Goal: Task Accomplishment & Management: Manage account settings

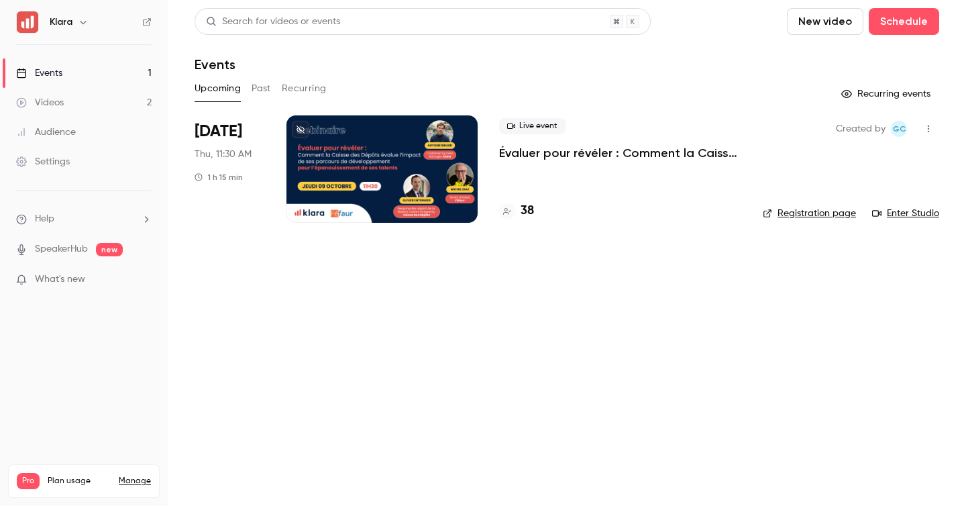
click at [562, 178] on div "Live event Évaluer pour révéler : Comment [PERSON_NAME] des Dépôts évalue l’imp…" at bounding box center [620, 168] width 242 height 107
click at [582, 154] on p "Évaluer pour révéler : Comment la Caisse des Dépôts évalue l’impact de ses parc…" at bounding box center [620, 153] width 242 height 16
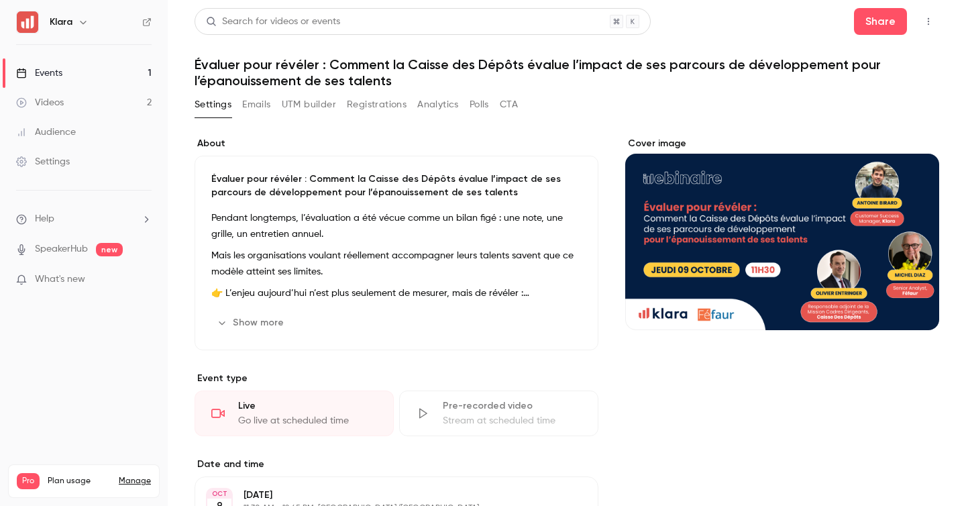
click at [269, 103] on button "Emails" at bounding box center [256, 104] width 28 height 21
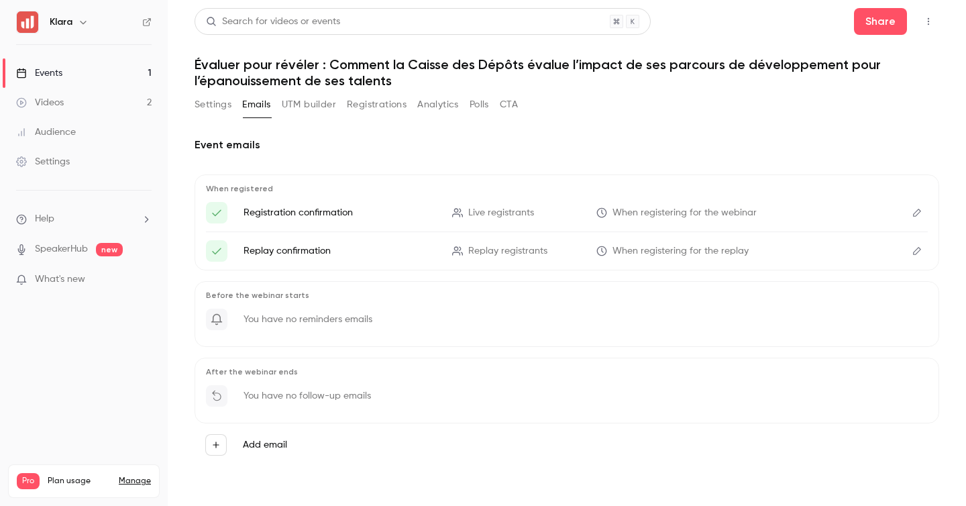
click at [217, 105] on button "Settings" at bounding box center [213, 104] width 37 height 21
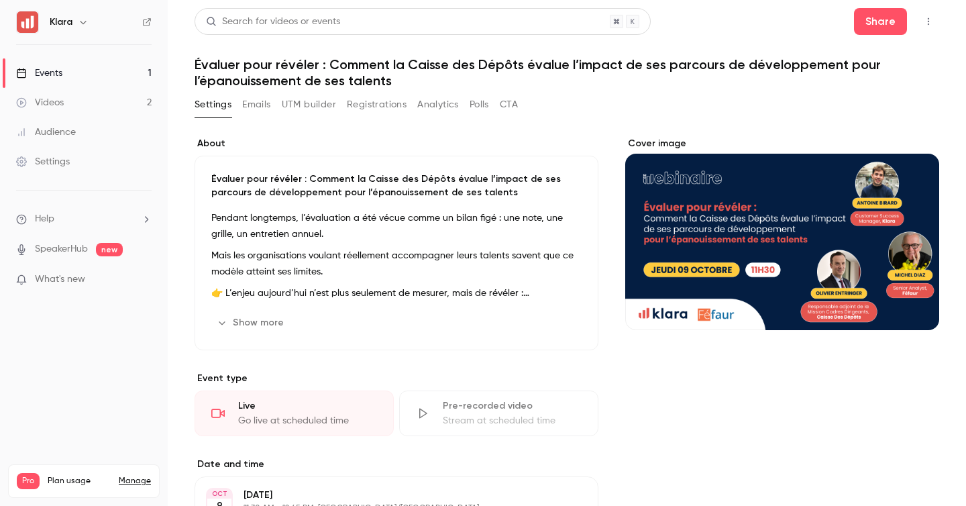
click at [273, 107] on div "Settings Emails UTM builder Registrations Analytics Polls CTA" at bounding box center [356, 104] width 323 height 21
click at [260, 106] on button "Emails" at bounding box center [256, 104] width 28 height 21
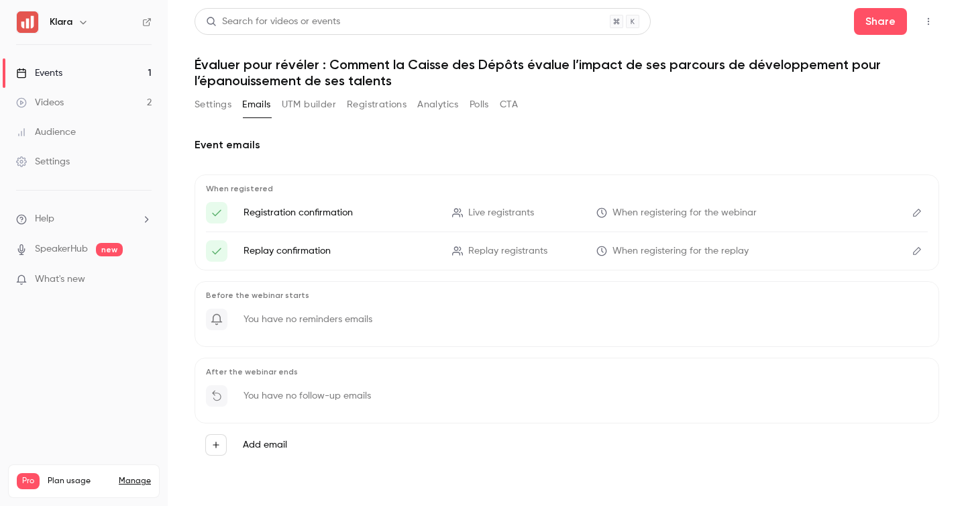
click at [917, 209] on icon "Edit" at bounding box center [917, 213] width 8 height 8
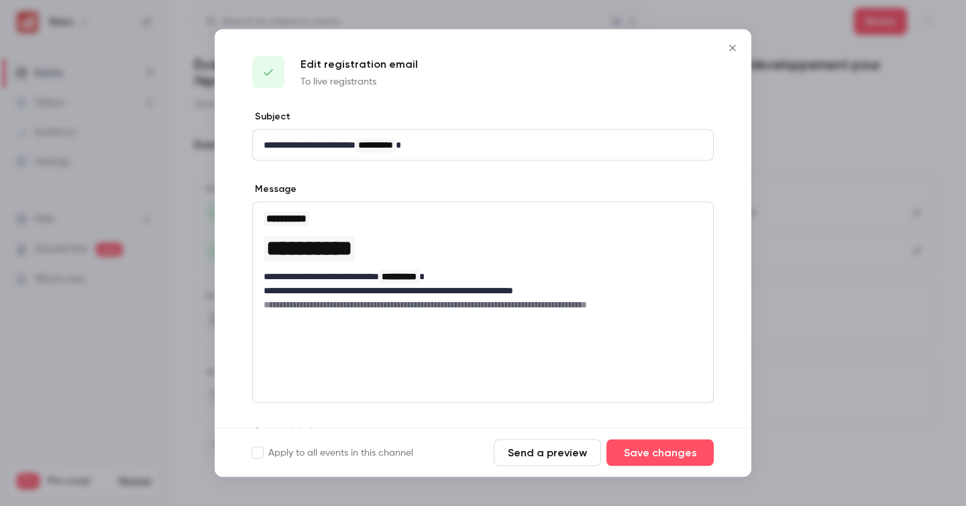
scroll to position [96, 0]
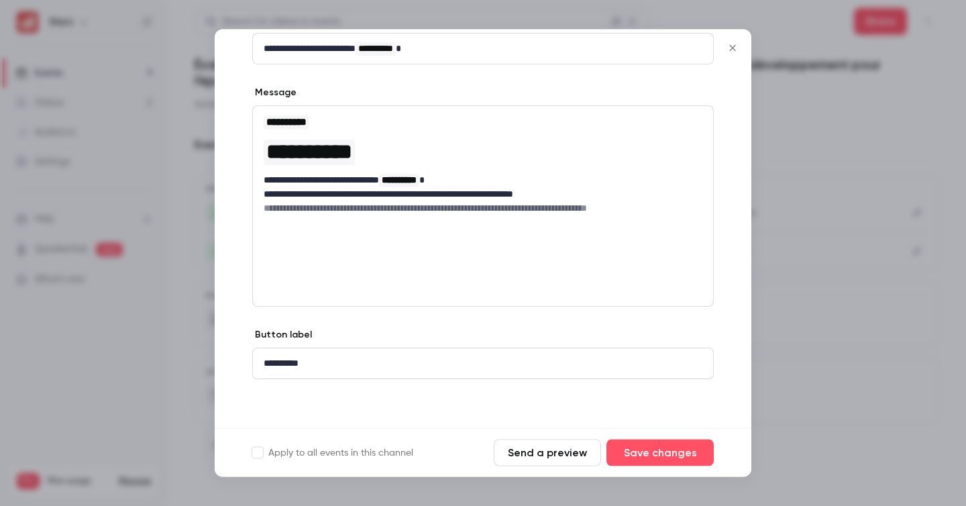
click at [816, 277] on div at bounding box center [483, 253] width 966 height 506
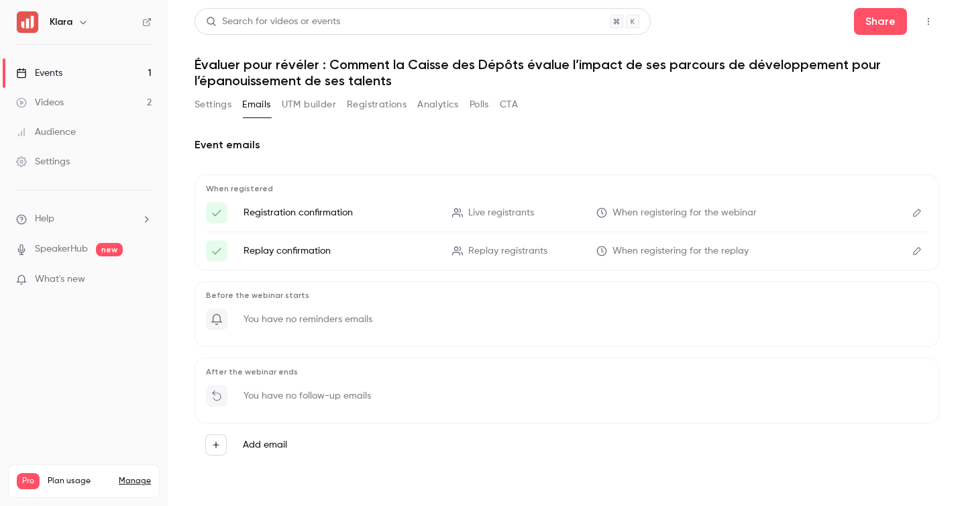
click at [921, 211] on icon "Edit" at bounding box center [916, 212] width 11 height 9
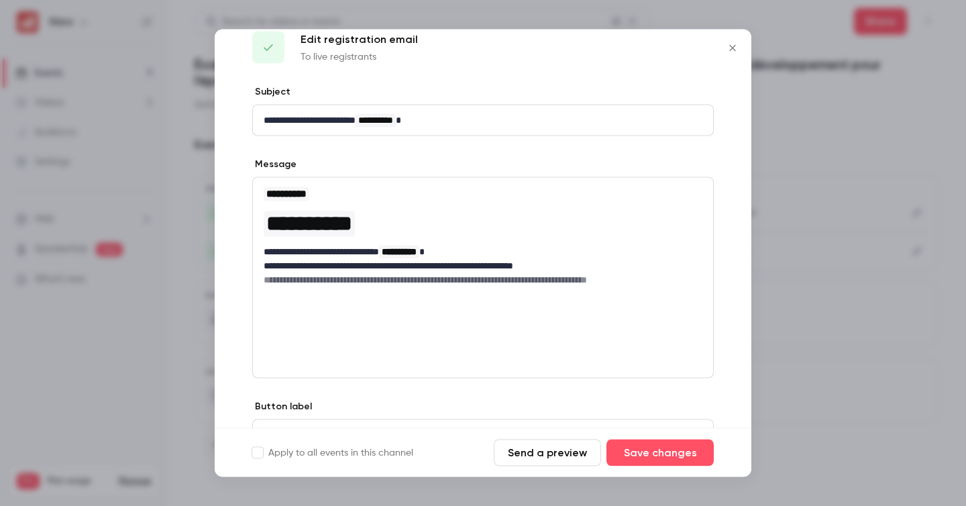
scroll to position [0, 0]
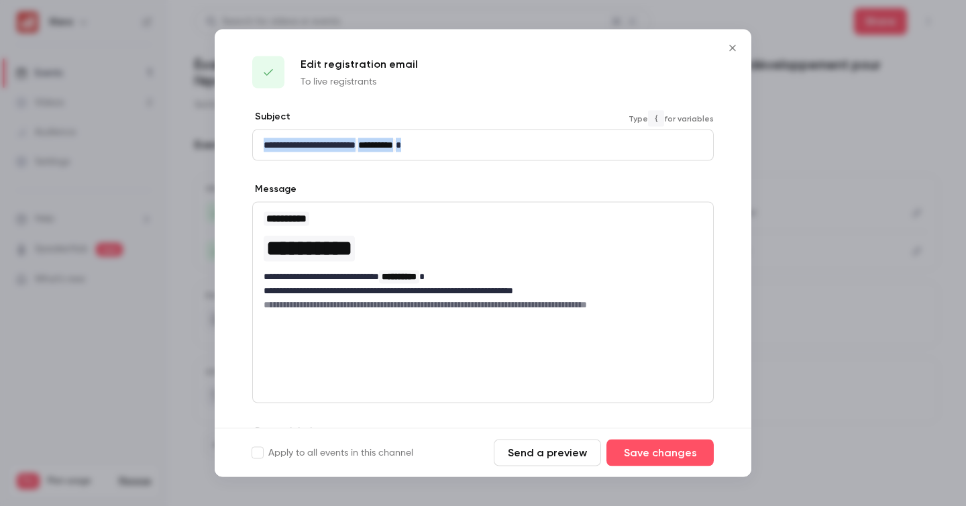
drag, startPoint x: 449, startPoint y: 140, endPoint x: 258, endPoint y: 140, distance: 191.1
click at [258, 140] on div "**********" at bounding box center [483, 145] width 460 height 30
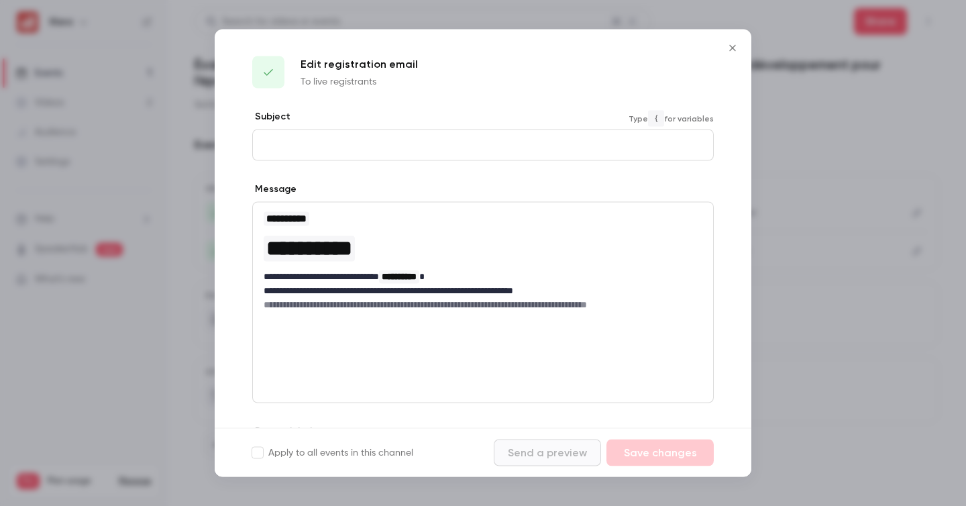
click at [518, 220] on h3 "**********" at bounding box center [483, 219] width 439 height 16
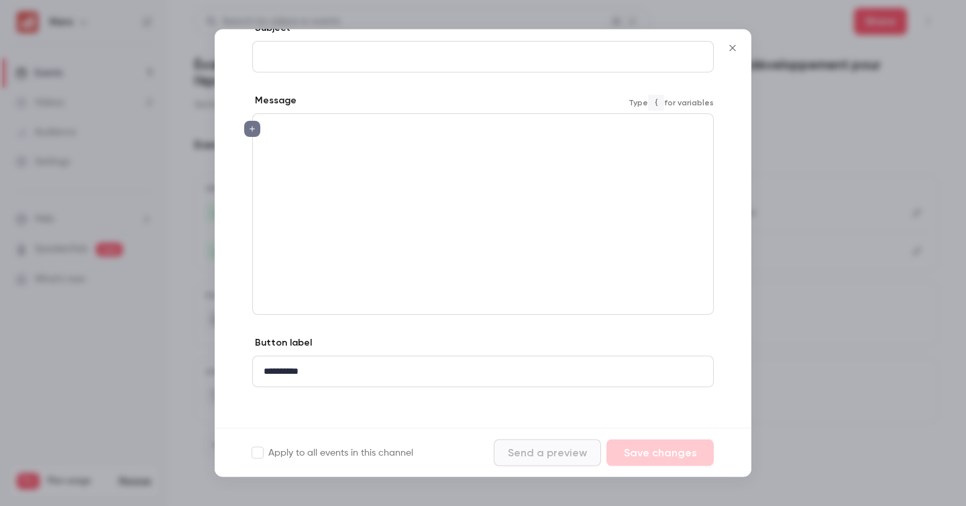
scroll to position [96, 0]
click at [441, 360] on p "**********" at bounding box center [483, 364] width 439 height 14
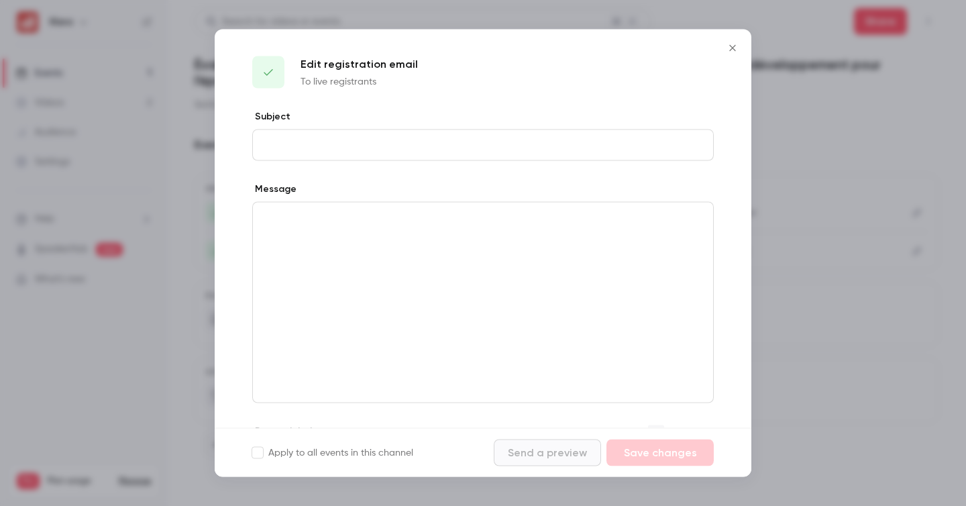
click at [863, 166] on div at bounding box center [483, 253] width 966 height 506
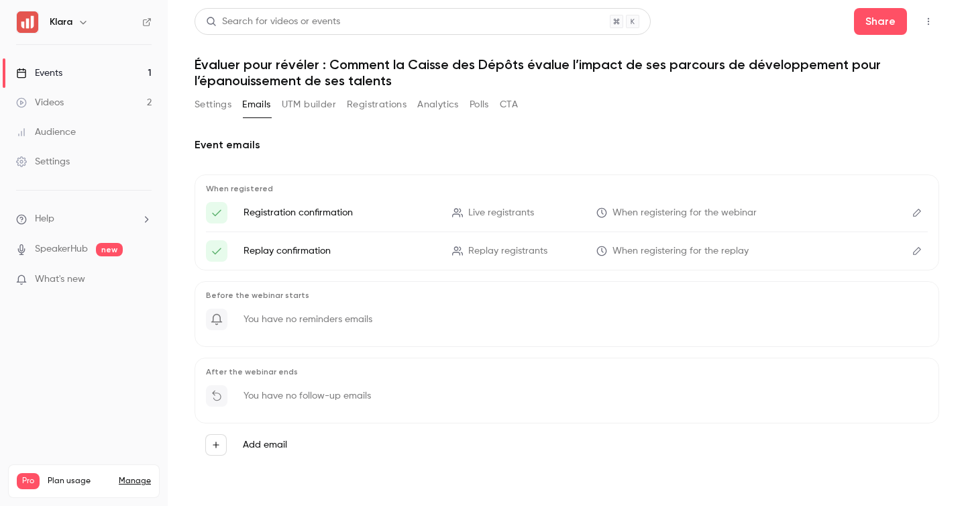
click at [221, 107] on button "Settings" at bounding box center [213, 104] width 37 height 21
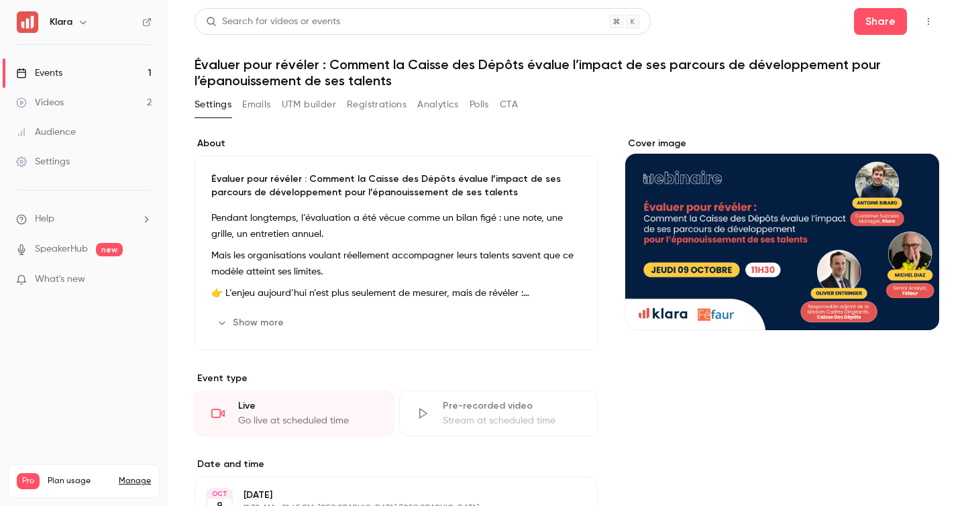
click at [131, 71] on link "Events 1" at bounding box center [84, 73] width 168 height 30
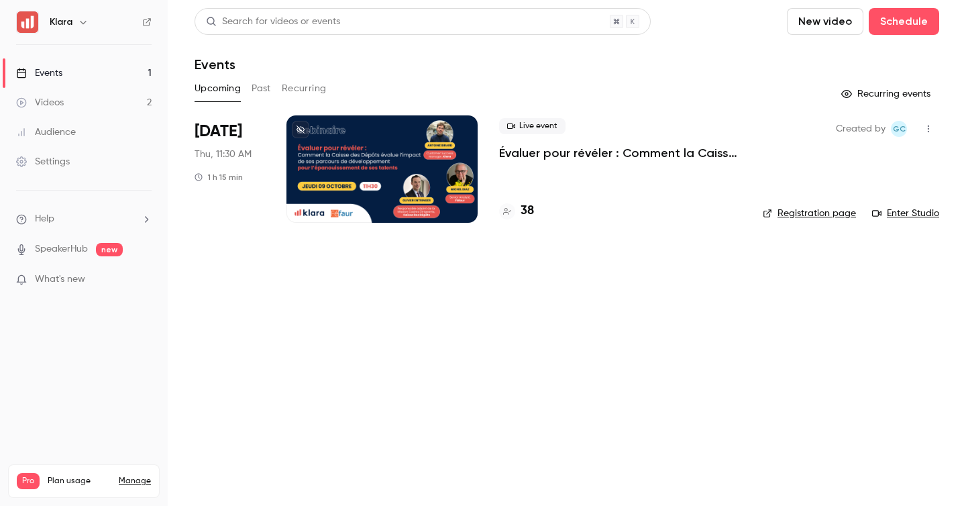
click at [561, 154] on p "Évaluer pour révéler : Comment la Caisse des Dépôts évalue l’impact de ses parc…" at bounding box center [620, 153] width 242 height 16
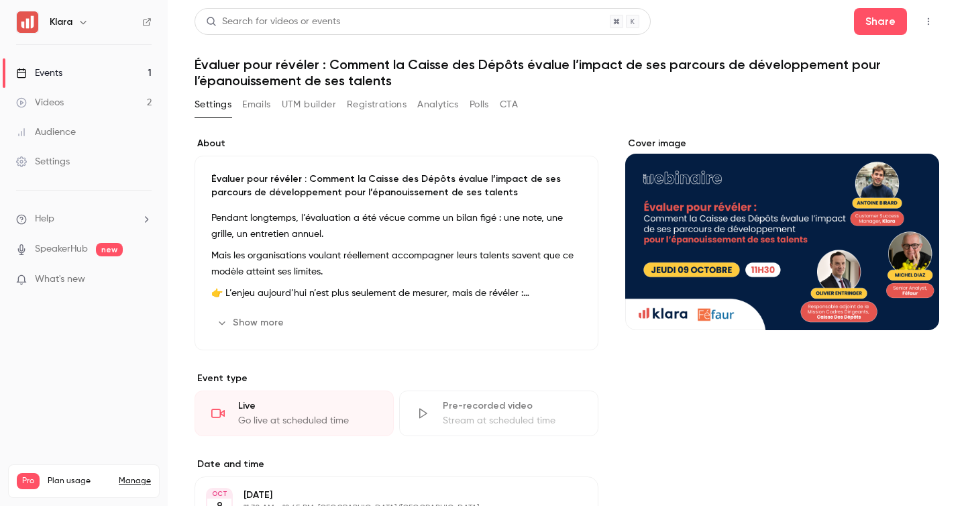
click at [365, 103] on button "Registrations" at bounding box center [377, 104] width 60 height 21
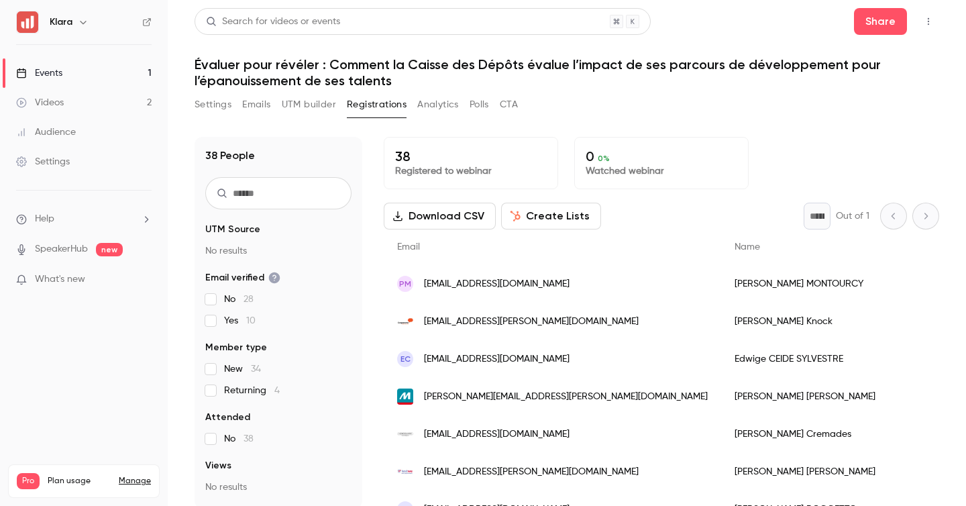
click at [213, 104] on button "Settings" at bounding box center [213, 104] width 37 height 21
